Goal: Information Seeking & Learning: Learn about a topic

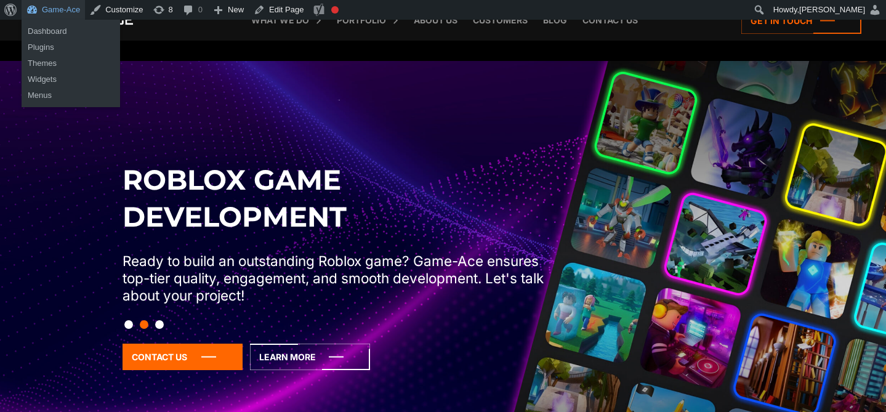
click at [60, 8] on link "Game-Ace" at bounding box center [53, 10] width 63 height 20
click at [62, 28] on link "Dashboard" at bounding box center [71, 31] width 98 height 16
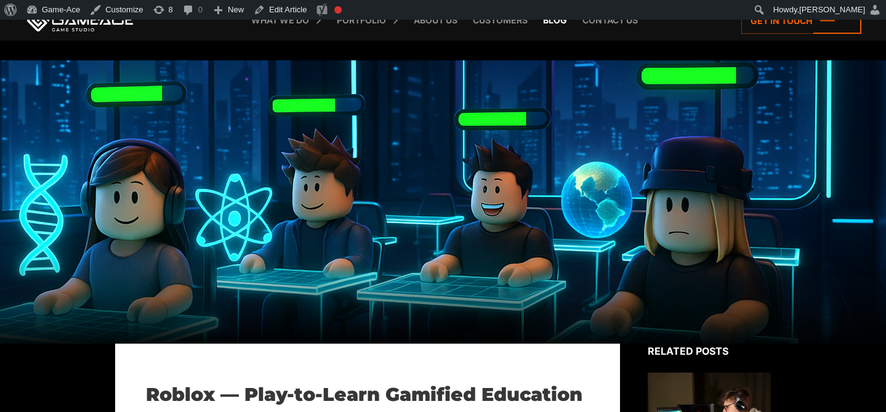
click at [552, 25] on link "Blog" at bounding box center [555, 20] width 36 height 41
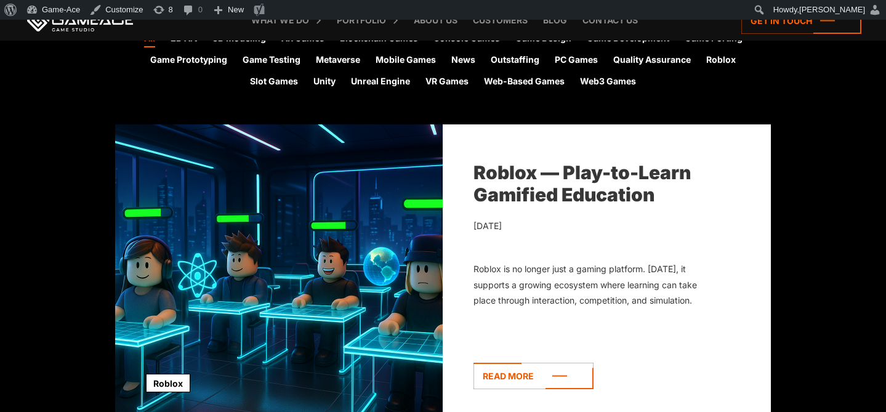
scroll to position [374, 0]
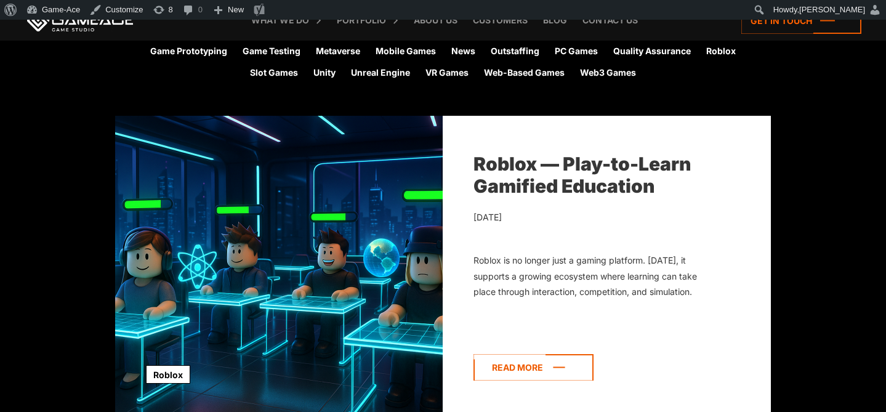
click at [558, 372] on icon at bounding box center [533, 367] width 120 height 26
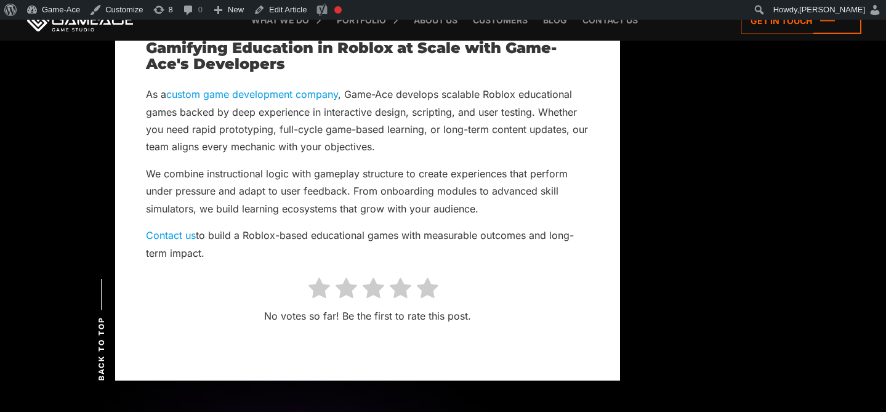
scroll to position [9889, 0]
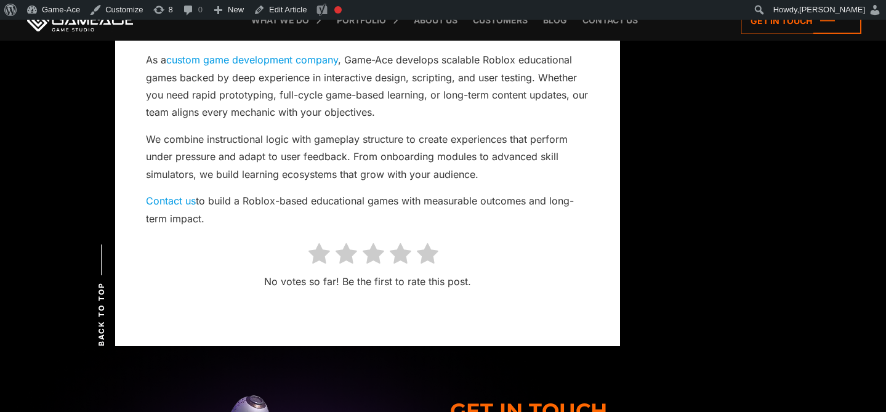
click at [430, 243] on icon at bounding box center [428, 254] width 22 height 23
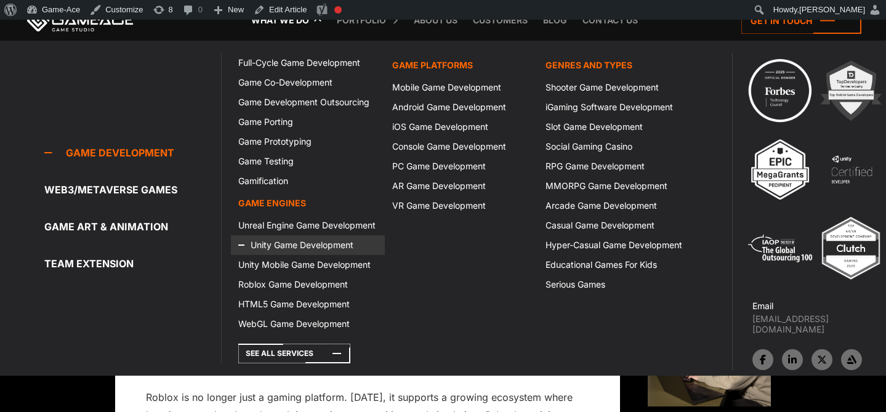
scroll to position [133, 0]
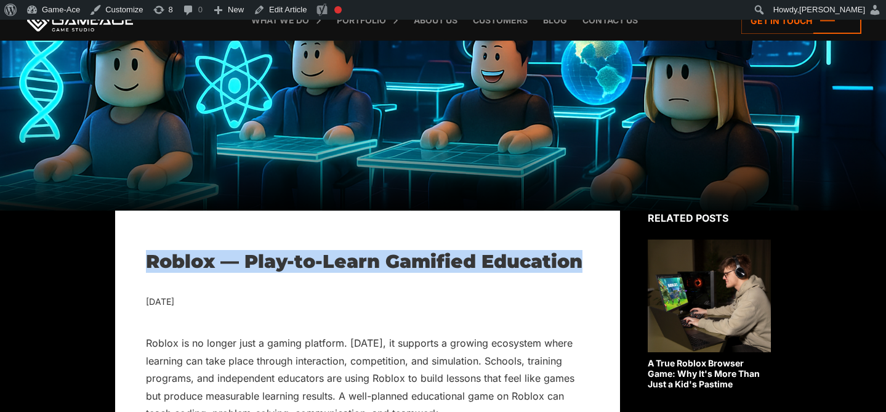
drag, startPoint x: 595, startPoint y: 260, endPoint x: 148, endPoint y: 256, distance: 446.9
copy h1 "Roblox — Play-to-Learn Gamified Education"
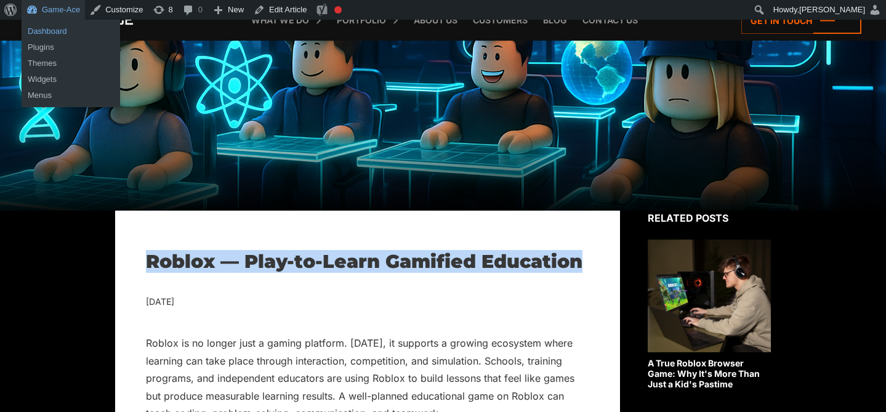
click at [41, 30] on link "Dashboard" at bounding box center [71, 31] width 98 height 16
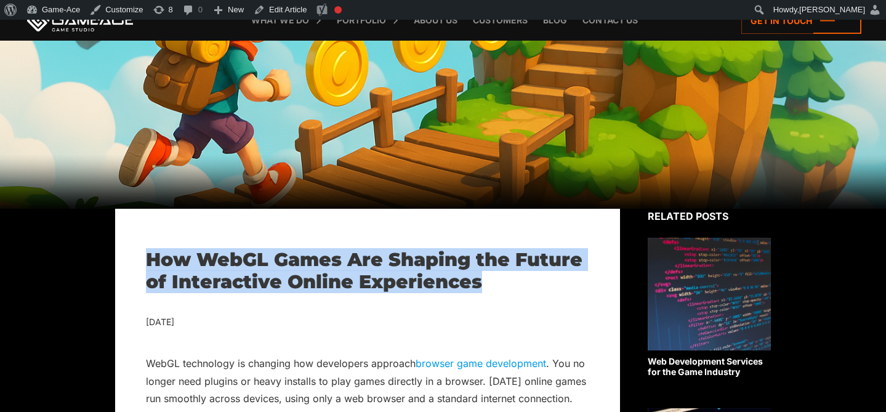
drag, startPoint x: 488, startPoint y: 283, endPoint x: 133, endPoint y: 253, distance: 356.4
copy h1 "How WebGL Games Are Shaping the Future of Interactive Online Experiences"
click at [291, 7] on link "Edit Article" at bounding box center [280, 10] width 63 height 20
